Goal: Task Accomplishment & Management: Complete application form

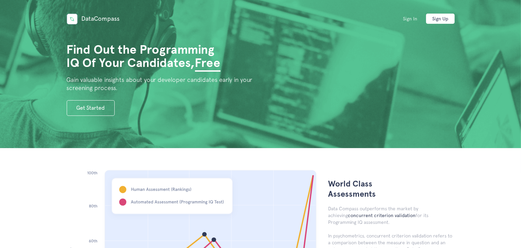
click at [418, 17] on link "Sign In" at bounding box center [410, 19] width 29 height 10
click at [440, 15] on link "Sign Up" at bounding box center [440, 19] width 29 height 10
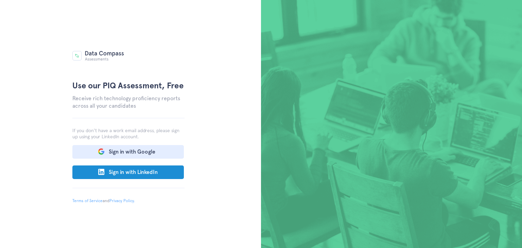
click at [115, 124] on p "If you don't have a work email address, please sign up using your LinkedIn acco…" at bounding box center [128, 129] width 112 height 22
